Goal: Information Seeking & Learning: Learn about a topic

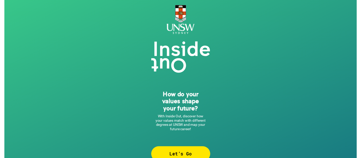
scroll to position [11, 0]
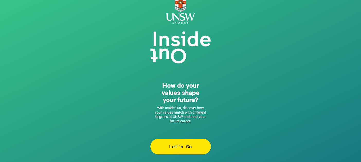
click at [173, 143] on div "Let’s Go" at bounding box center [180, 145] width 60 height 15
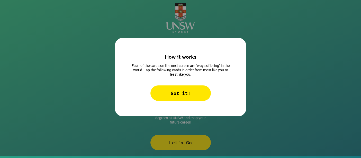
click at [172, 85] on div "Got it!" at bounding box center [180, 92] width 60 height 15
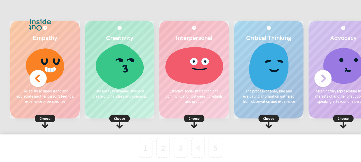
click at [43, 121] on rect at bounding box center [45, 118] width 21 height 8
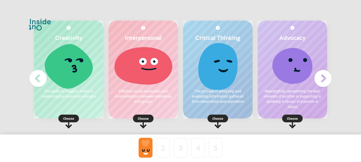
click at [322, 80] on img at bounding box center [322, 78] width 21 height 21
click at [207, 123] on icon at bounding box center [217, 121] width 21 height 14
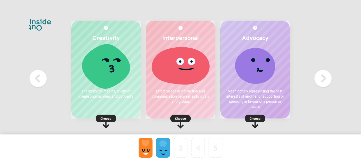
click at [117, 121] on div "Choose" at bounding box center [105, 117] width 69 height 6
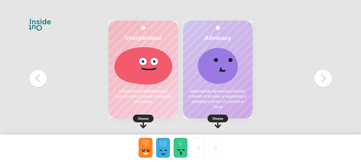
click at [219, 118] on p "Choose" at bounding box center [217, 118] width 69 height 5
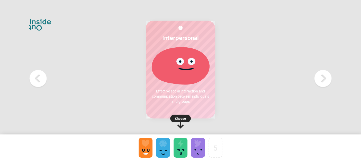
click at [180, 115] on rect at bounding box center [180, 118] width 21 height 8
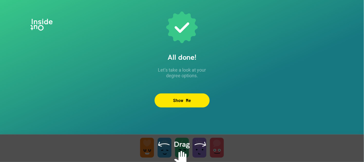
click at [184, 101] on div "Show Me" at bounding box center [182, 100] width 55 height 14
